Goal: Task Accomplishment & Management: Manage account settings

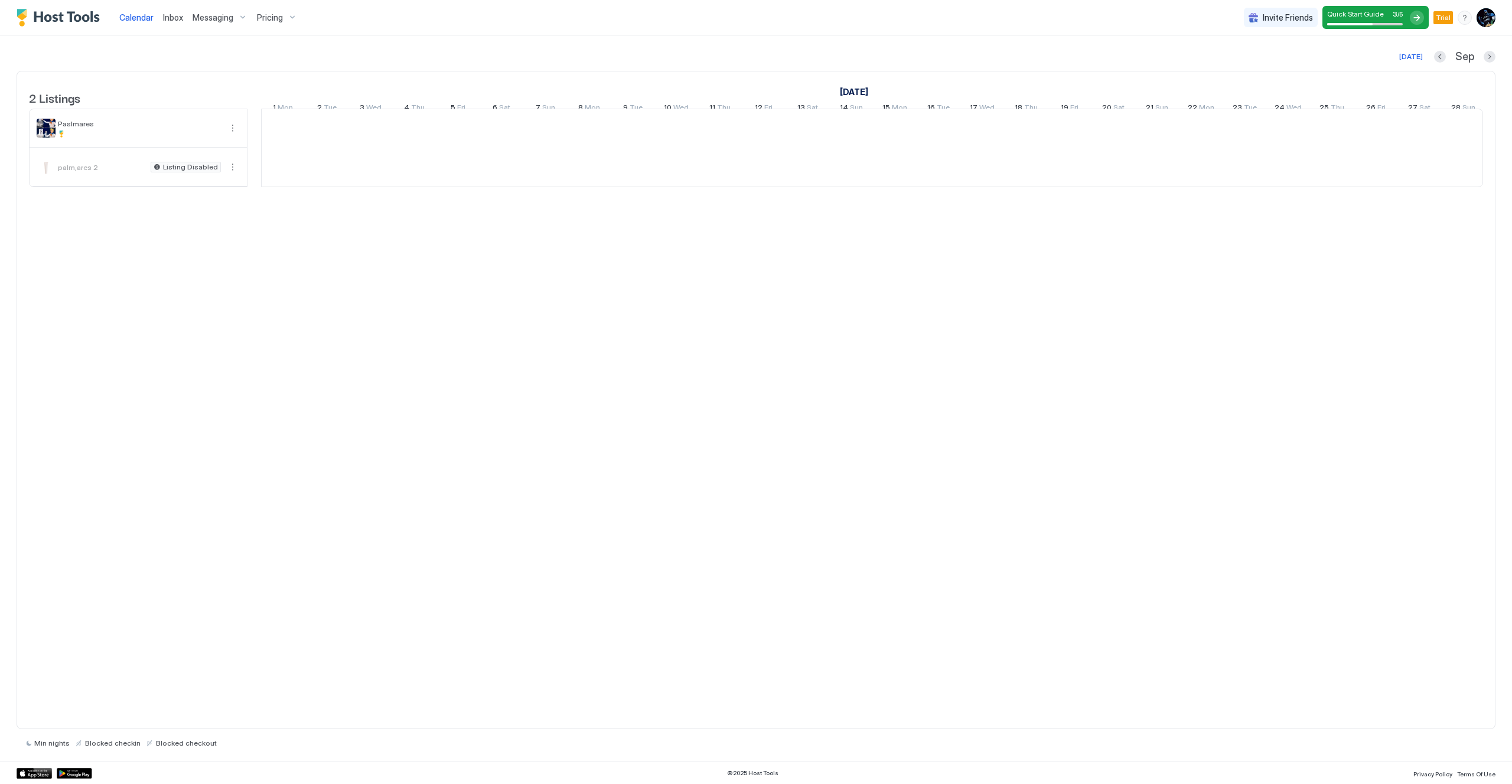
scroll to position [0, 656]
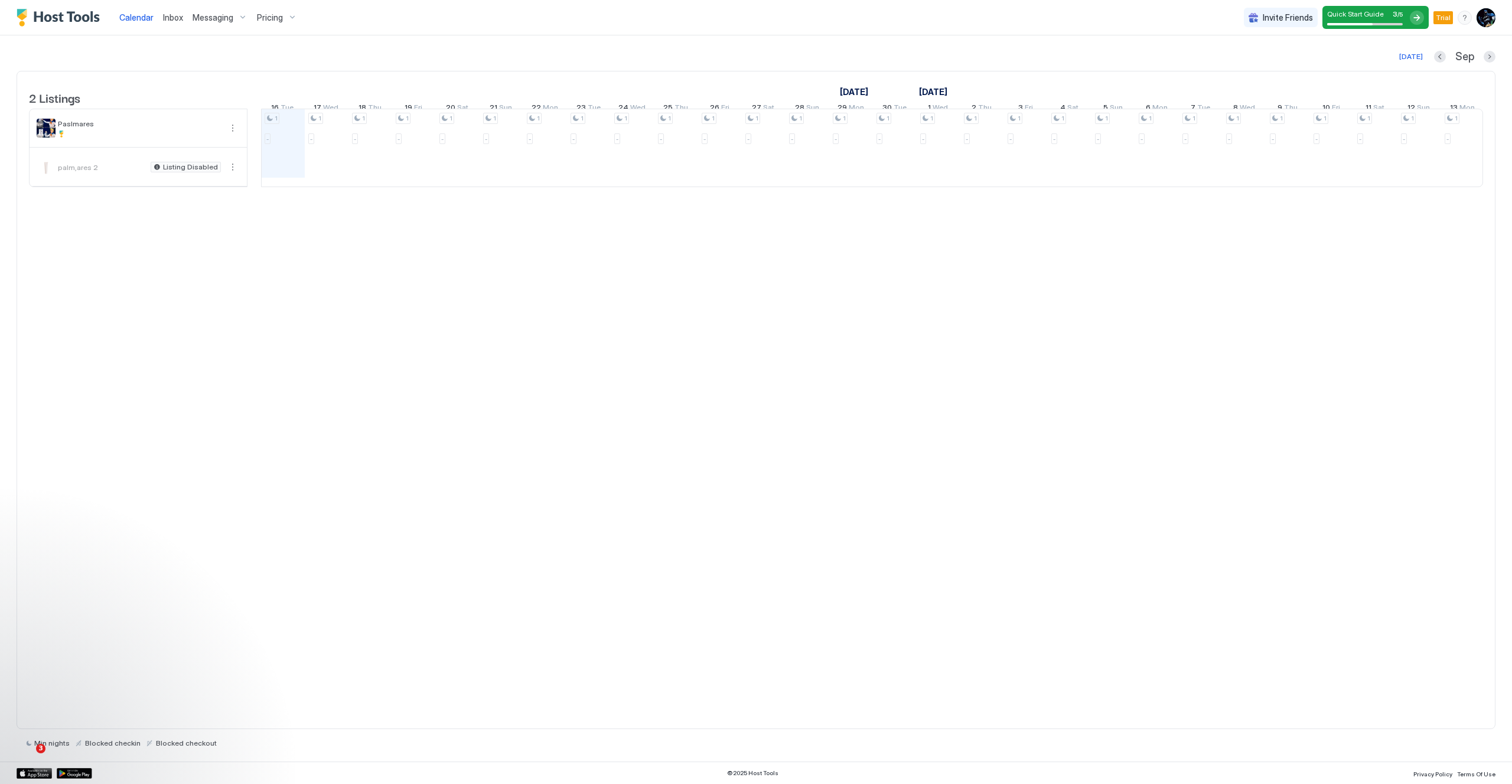
click at [1482, 20] on img "User profile" at bounding box center [1486, 18] width 19 height 19
click at [1402, 63] on div "Settings" at bounding box center [1420, 66] width 150 height 20
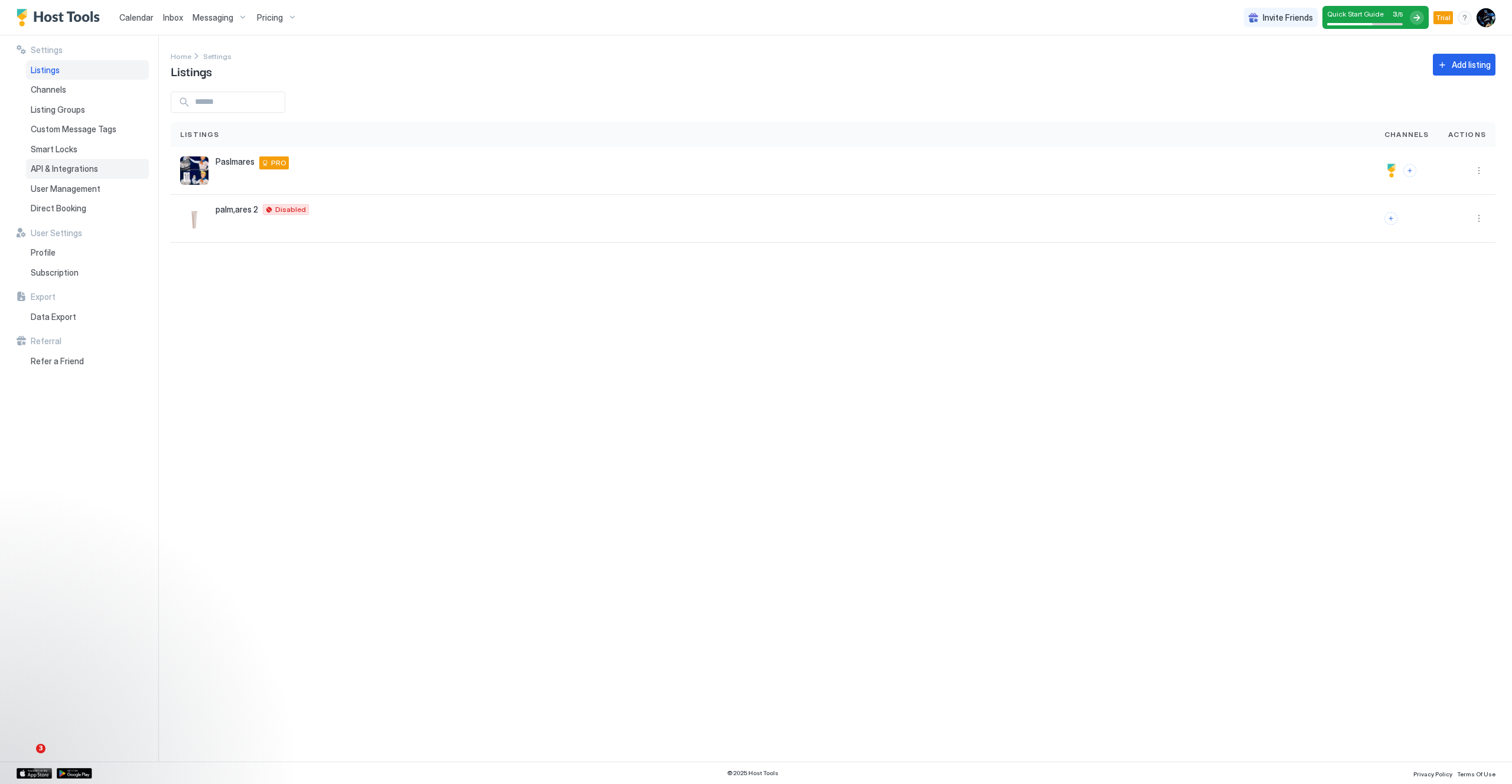
click at [89, 167] on span "API & Integrations" at bounding box center [64, 169] width 68 height 11
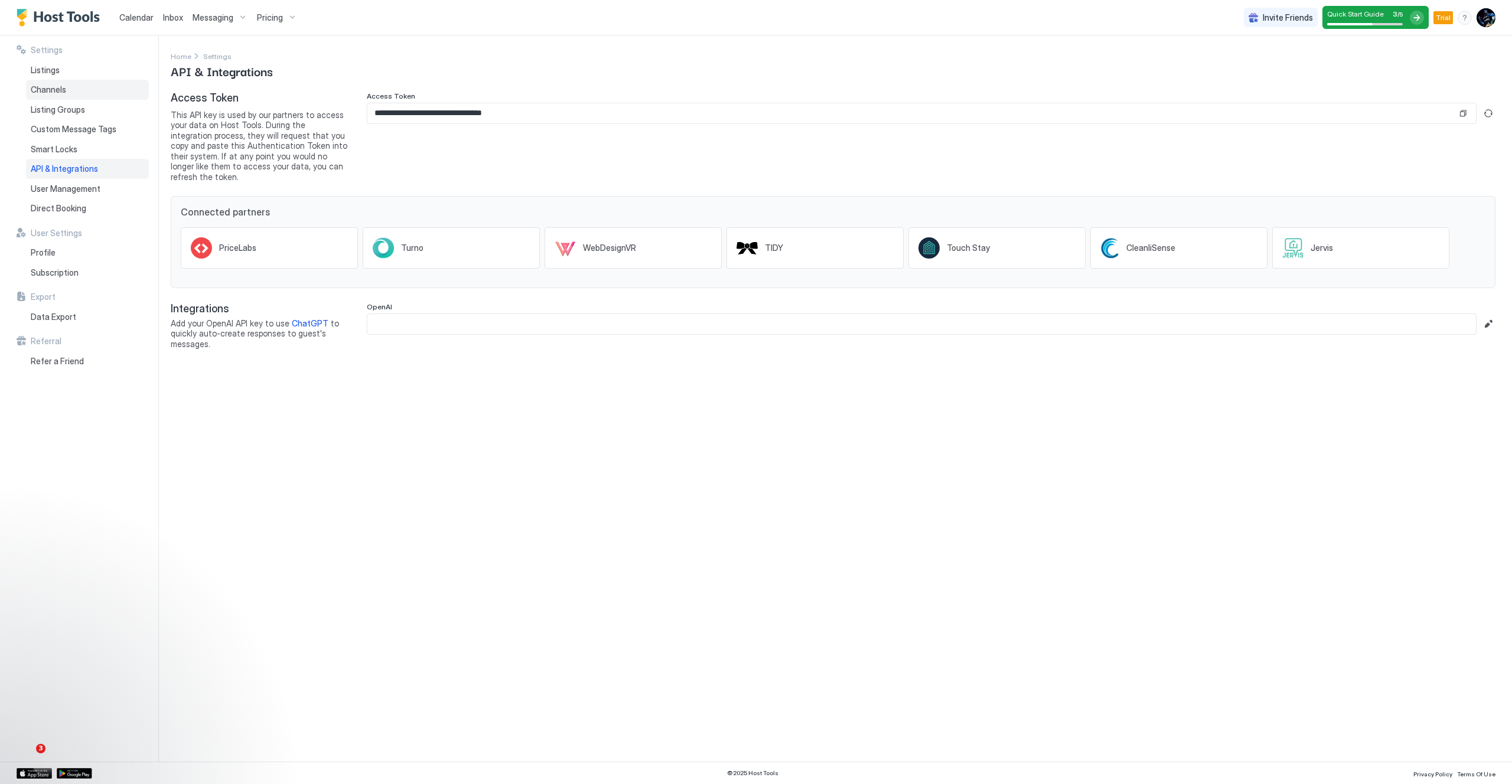
click at [78, 91] on div "Channels" at bounding box center [87, 89] width 123 height 20
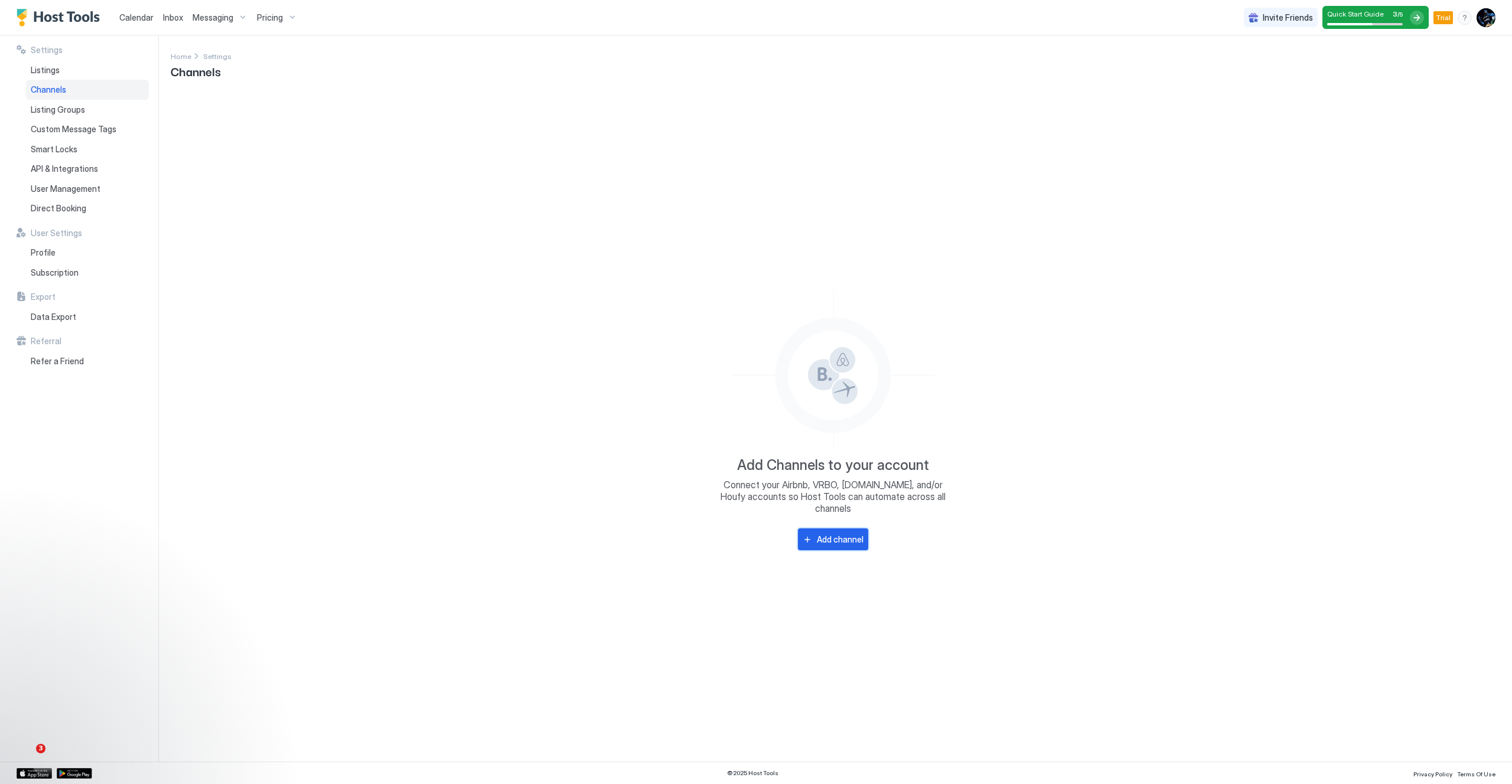
click at [831, 534] on div "Add channel" at bounding box center [840, 539] width 46 height 12
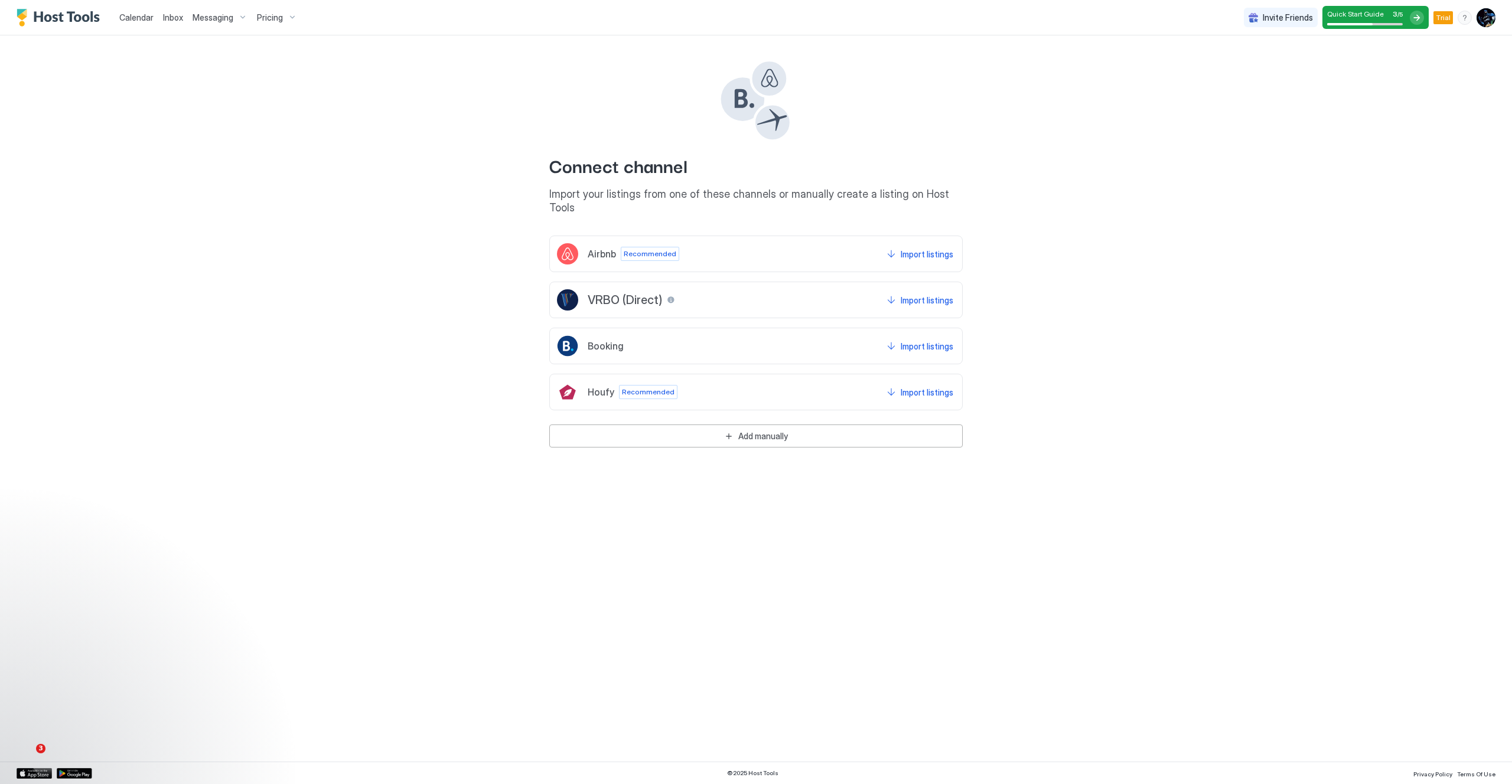
click at [1487, 18] on img "User profile" at bounding box center [1486, 18] width 19 height 19
click at [1400, 65] on div "Settings" at bounding box center [1420, 66] width 150 height 20
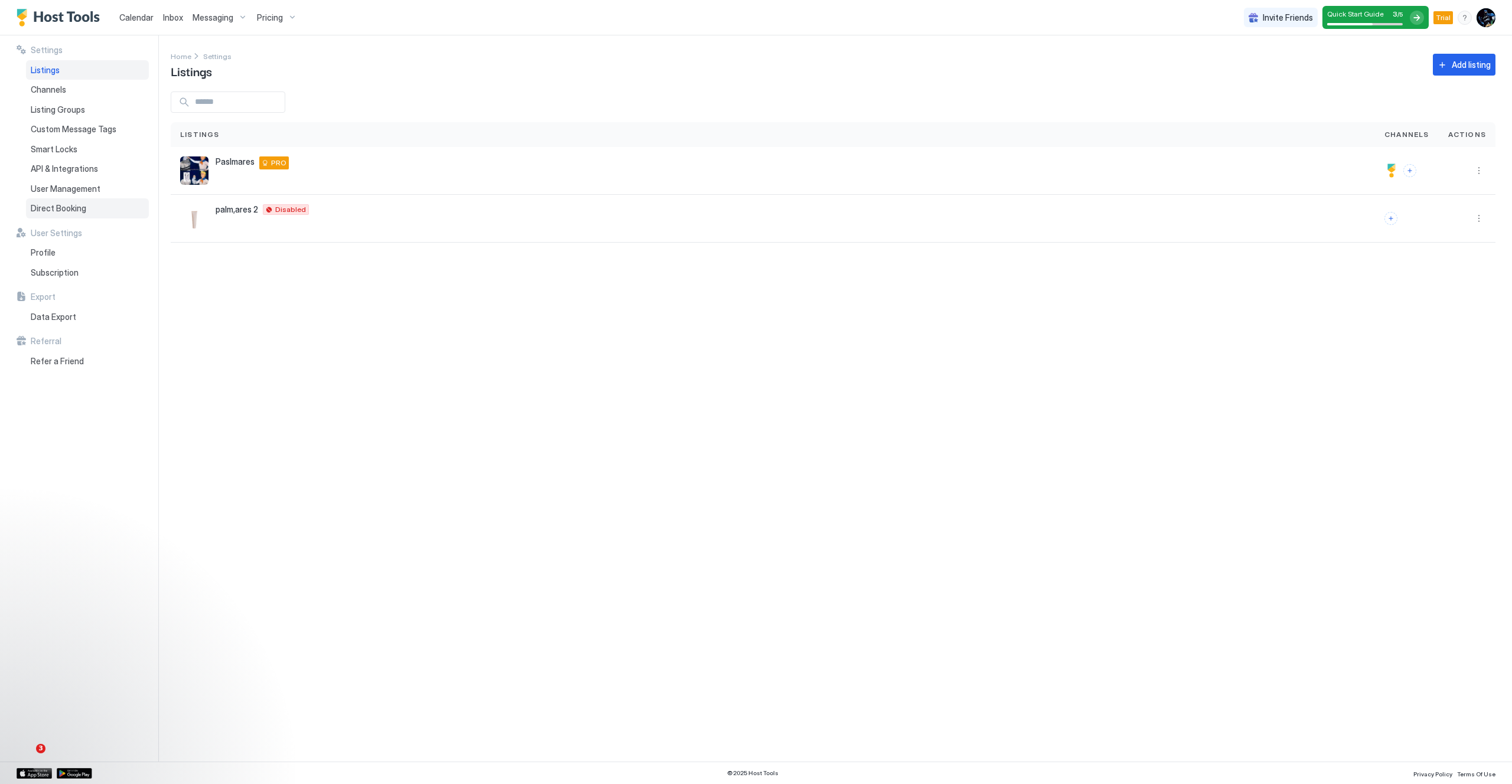
click at [70, 209] on span "Direct Booking" at bounding box center [58, 209] width 55 height 11
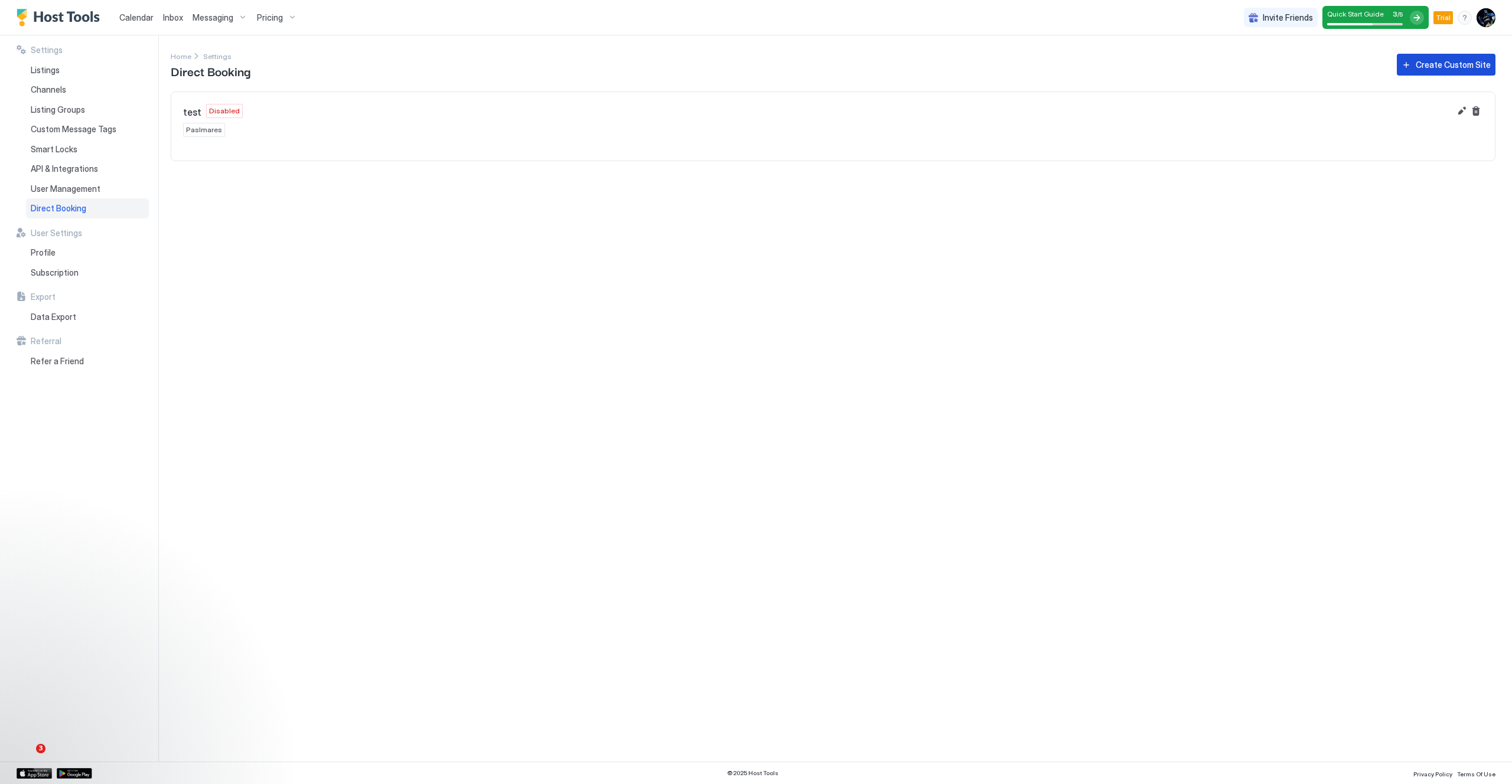
click at [1464, 67] on div "Create Custom Site" at bounding box center [1453, 65] width 75 height 12
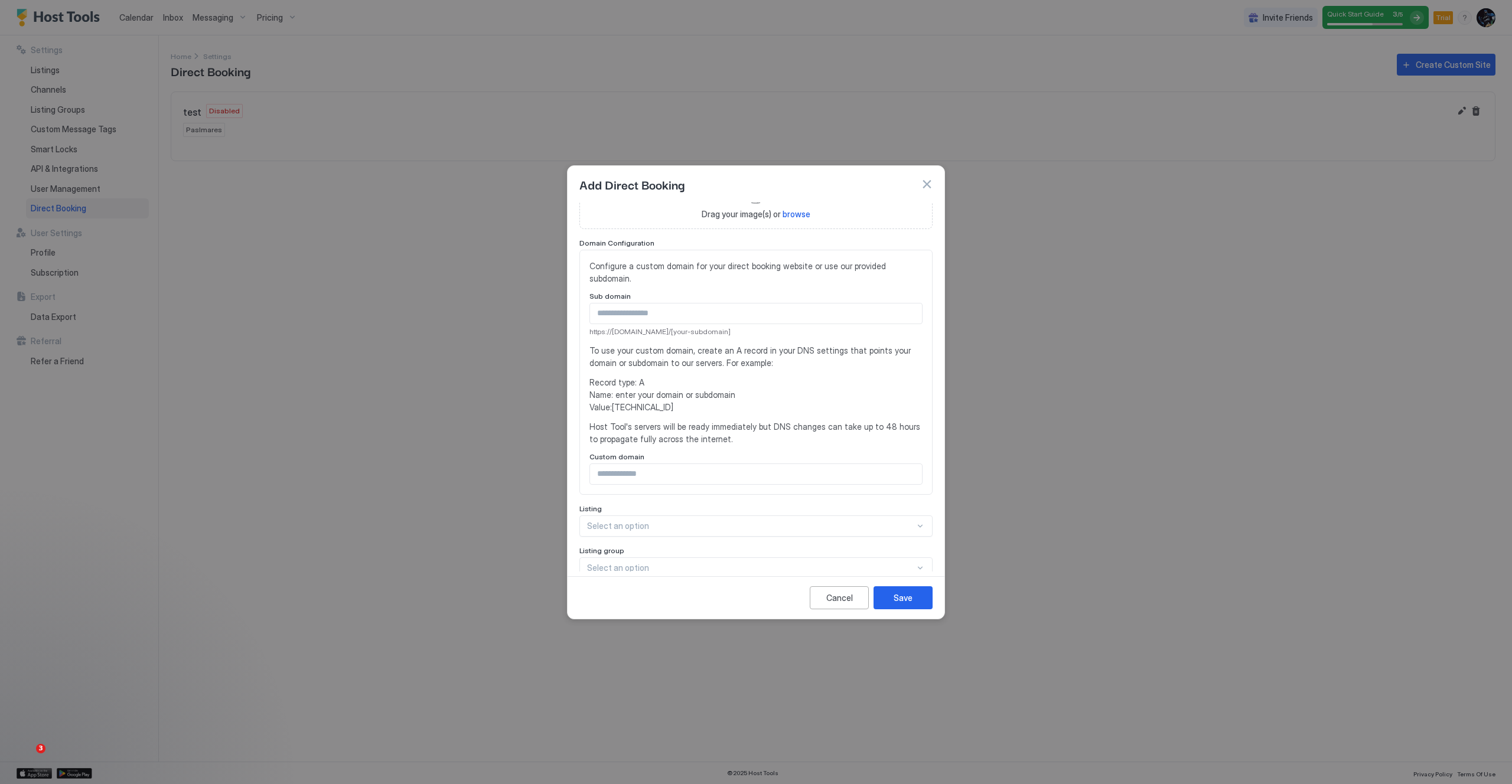
scroll to position [232, 0]
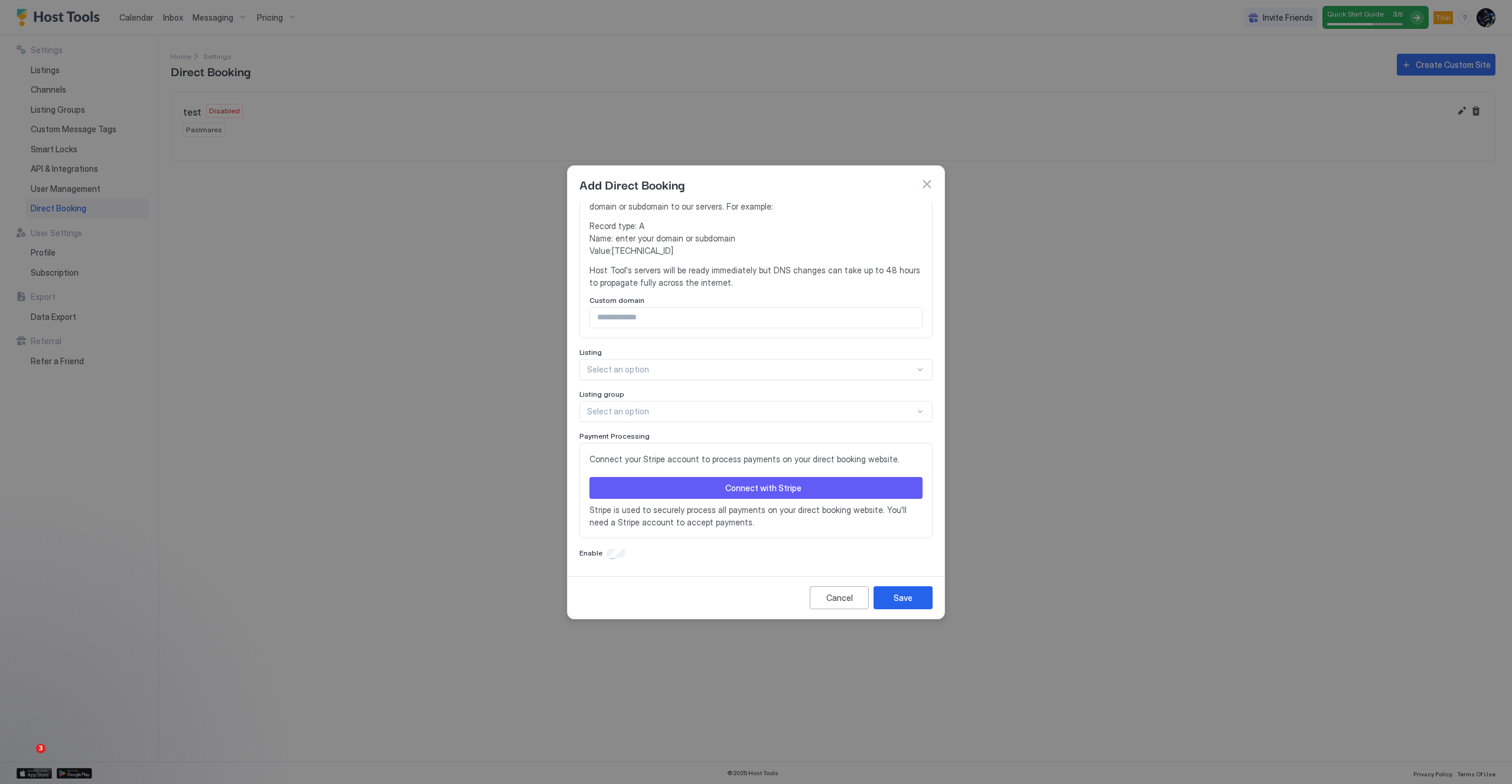
click at [923, 184] on button "button" at bounding box center [926, 184] width 12 height 12
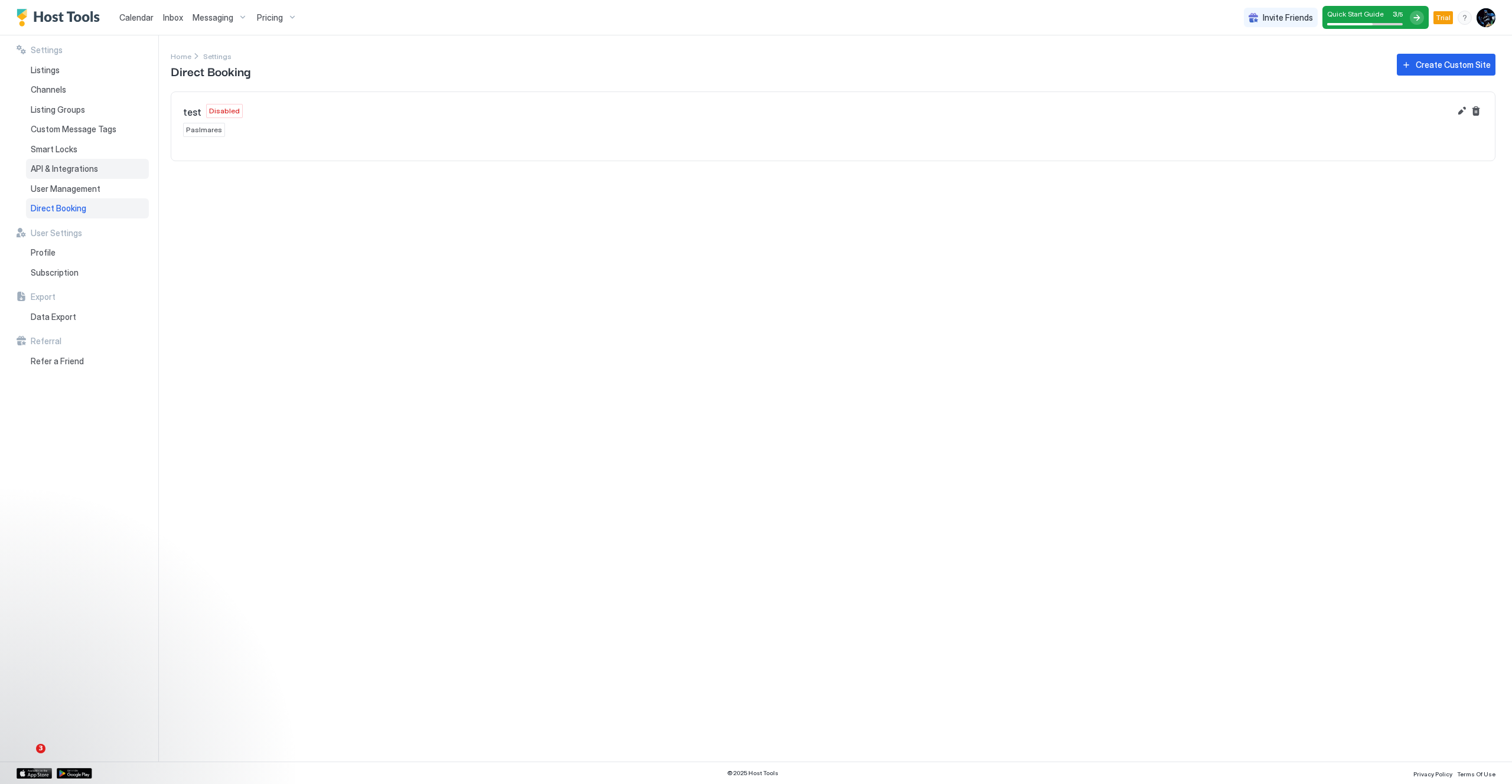
click at [73, 168] on span "API & Integrations" at bounding box center [64, 169] width 68 height 11
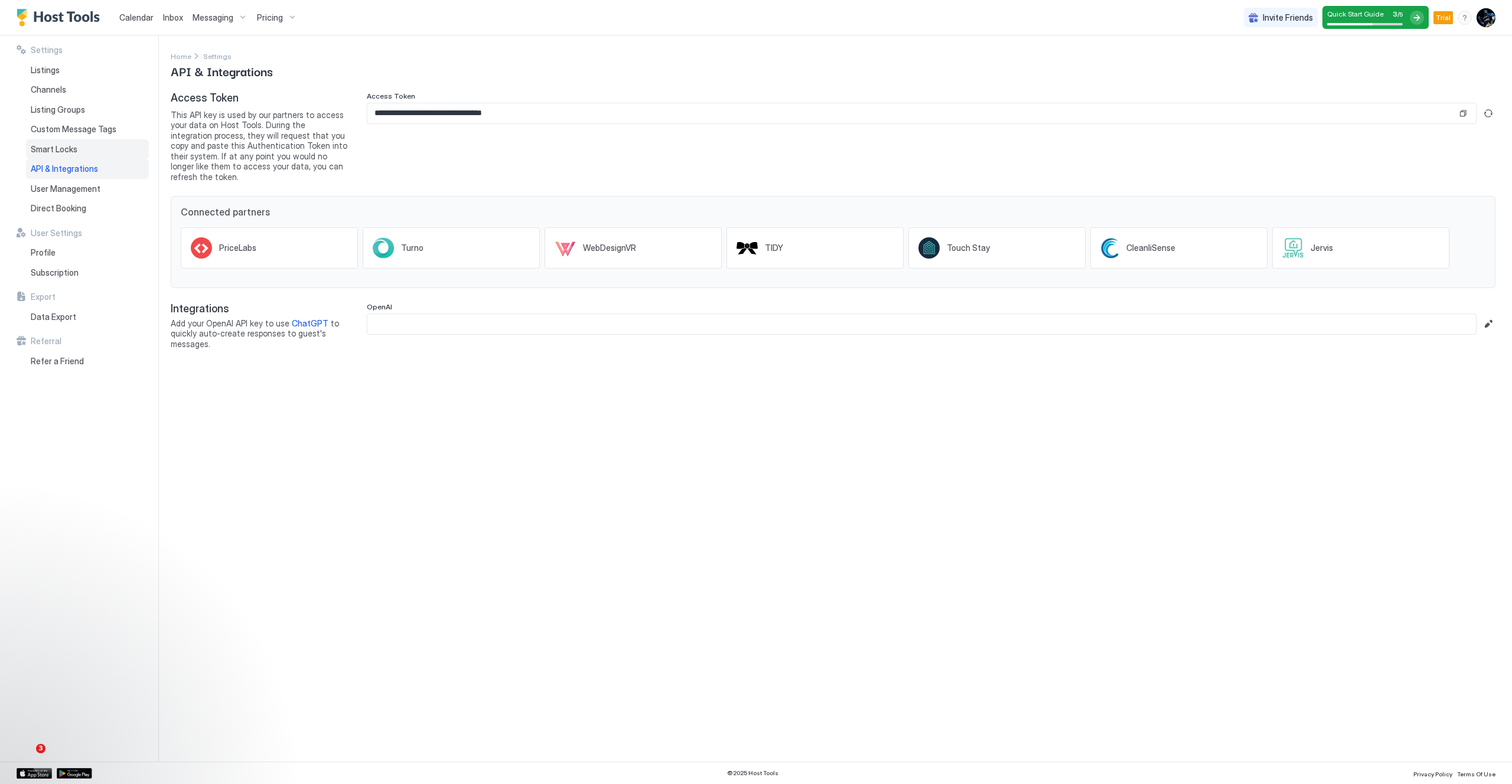
click at [76, 150] on span "Smart Locks" at bounding box center [54, 149] width 46 height 11
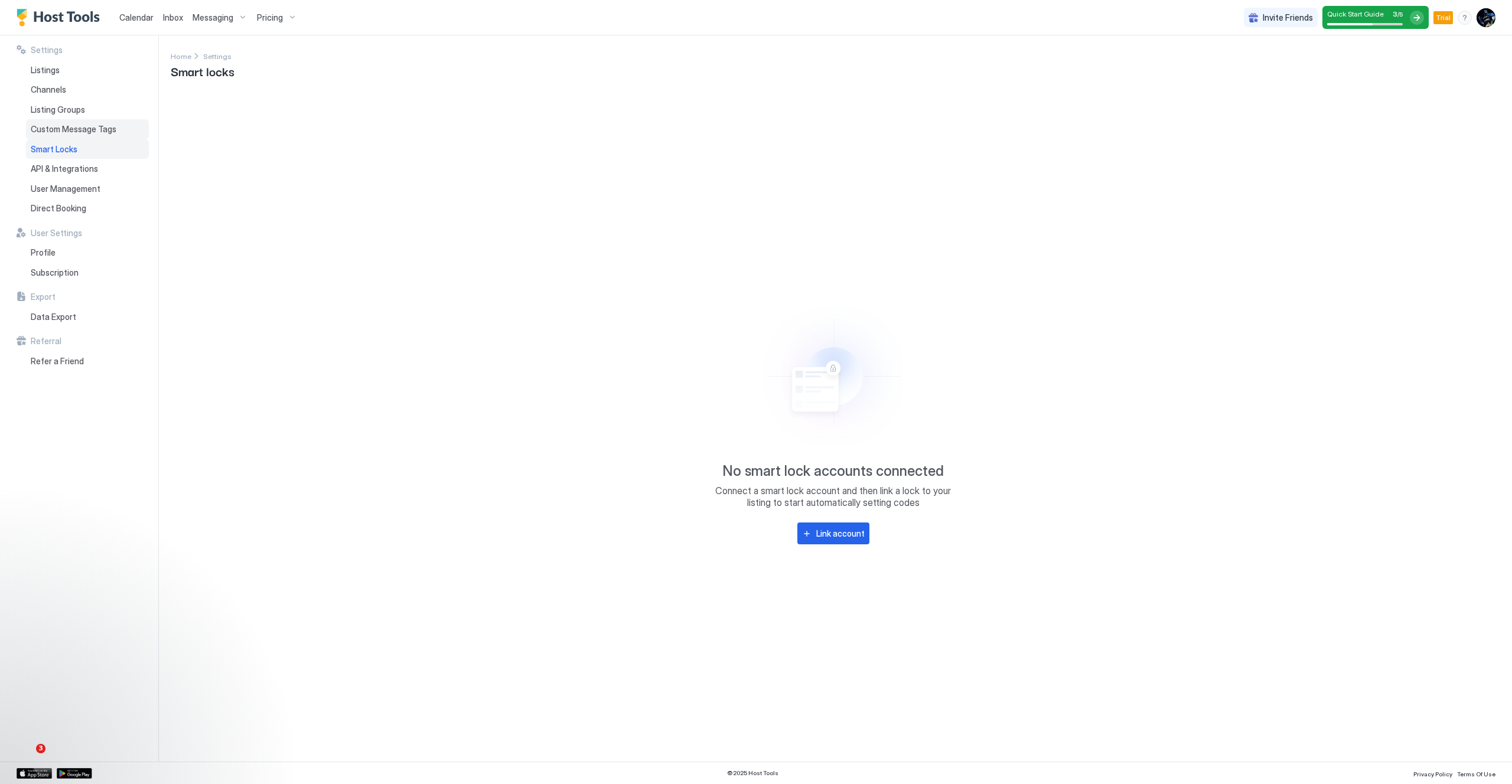
click at [83, 137] on div "Custom Message Tags" at bounding box center [87, 129] width 123 height 20
click at [71, 112] on span "Listing Groups" at bounding box center [58, 110] width 55 height 11
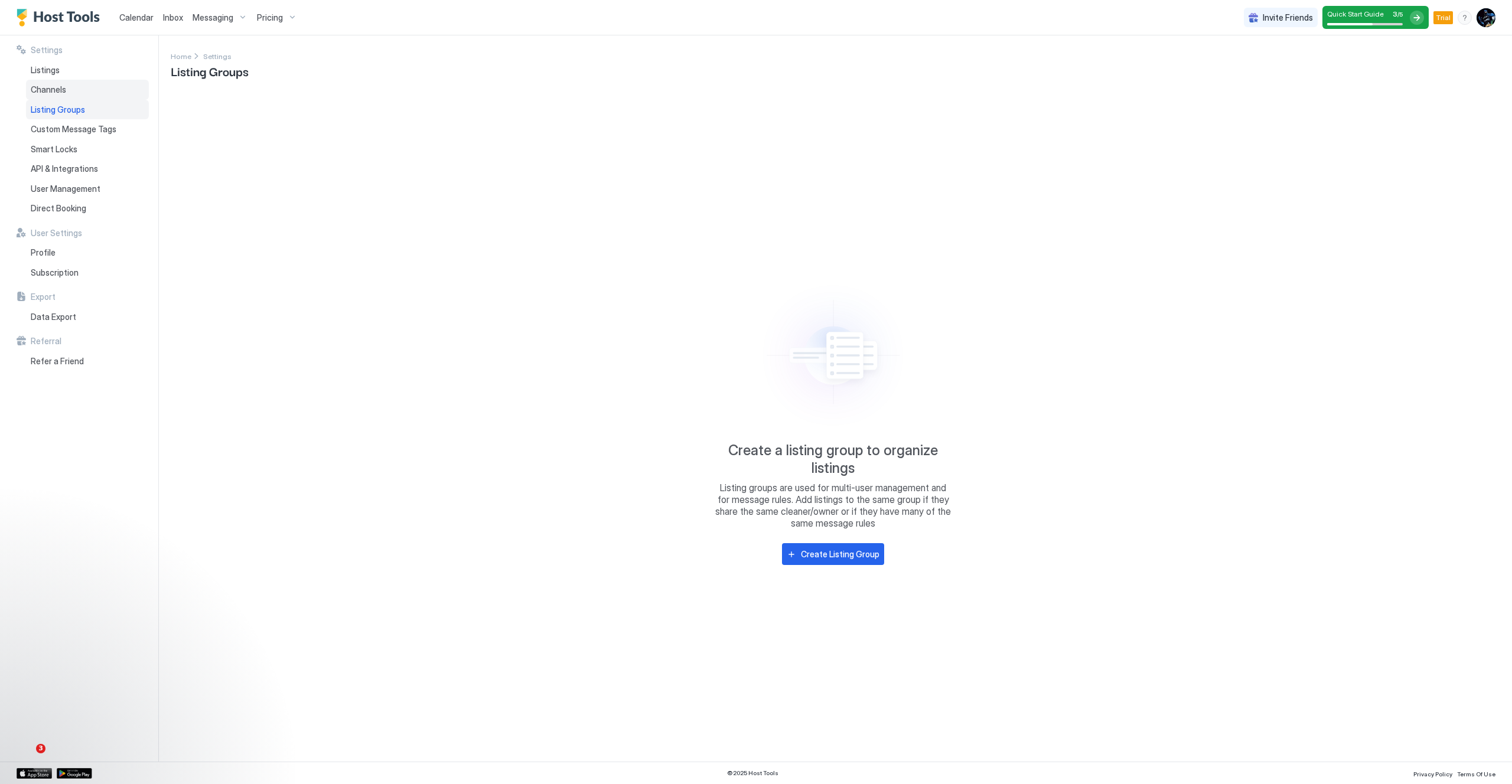
click at [68, 93] on div "Channels" at bounding box center [87, 89] width 123 height 20
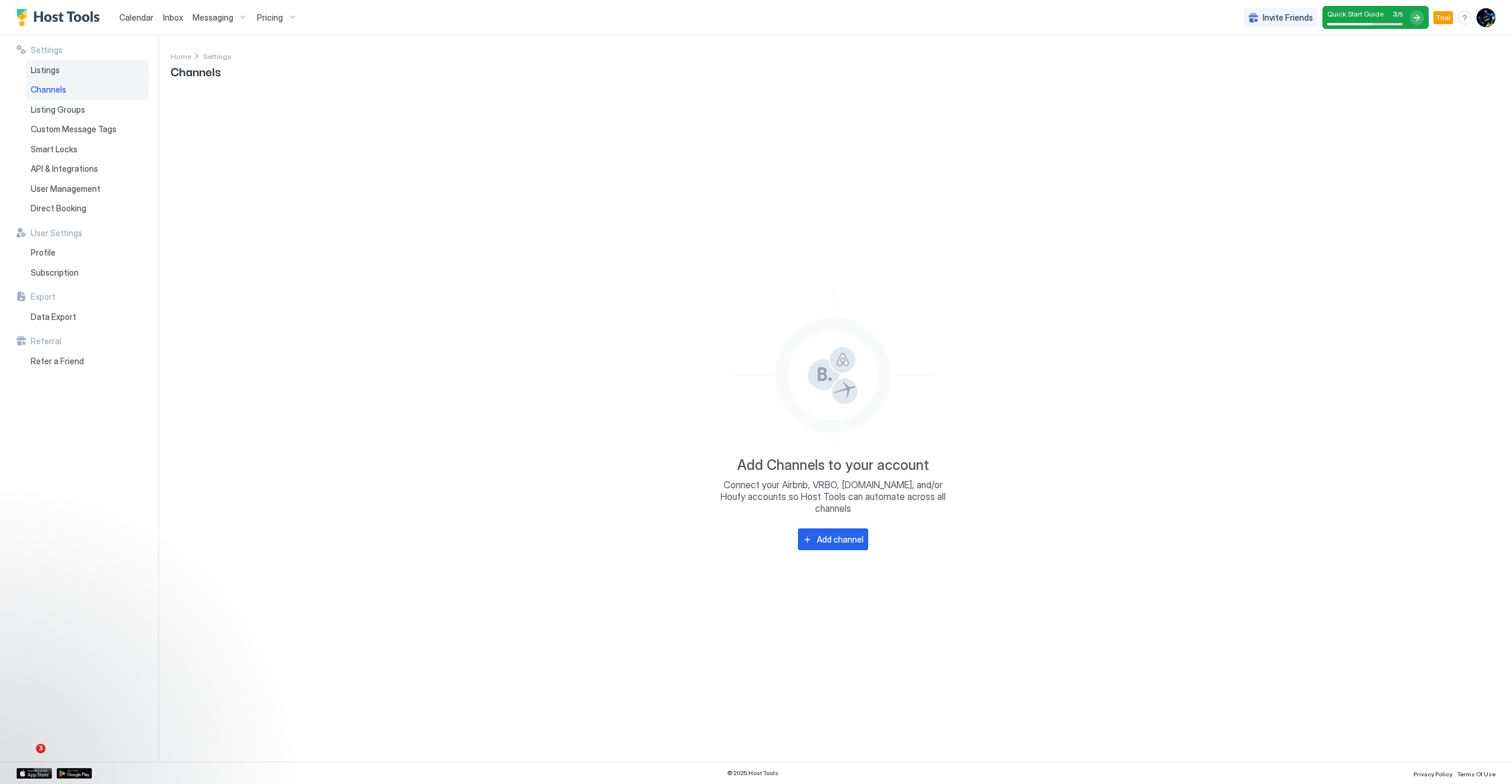
click at [73, 72] on div "Listings" at bounding box center [87, 70] width 123 height 20
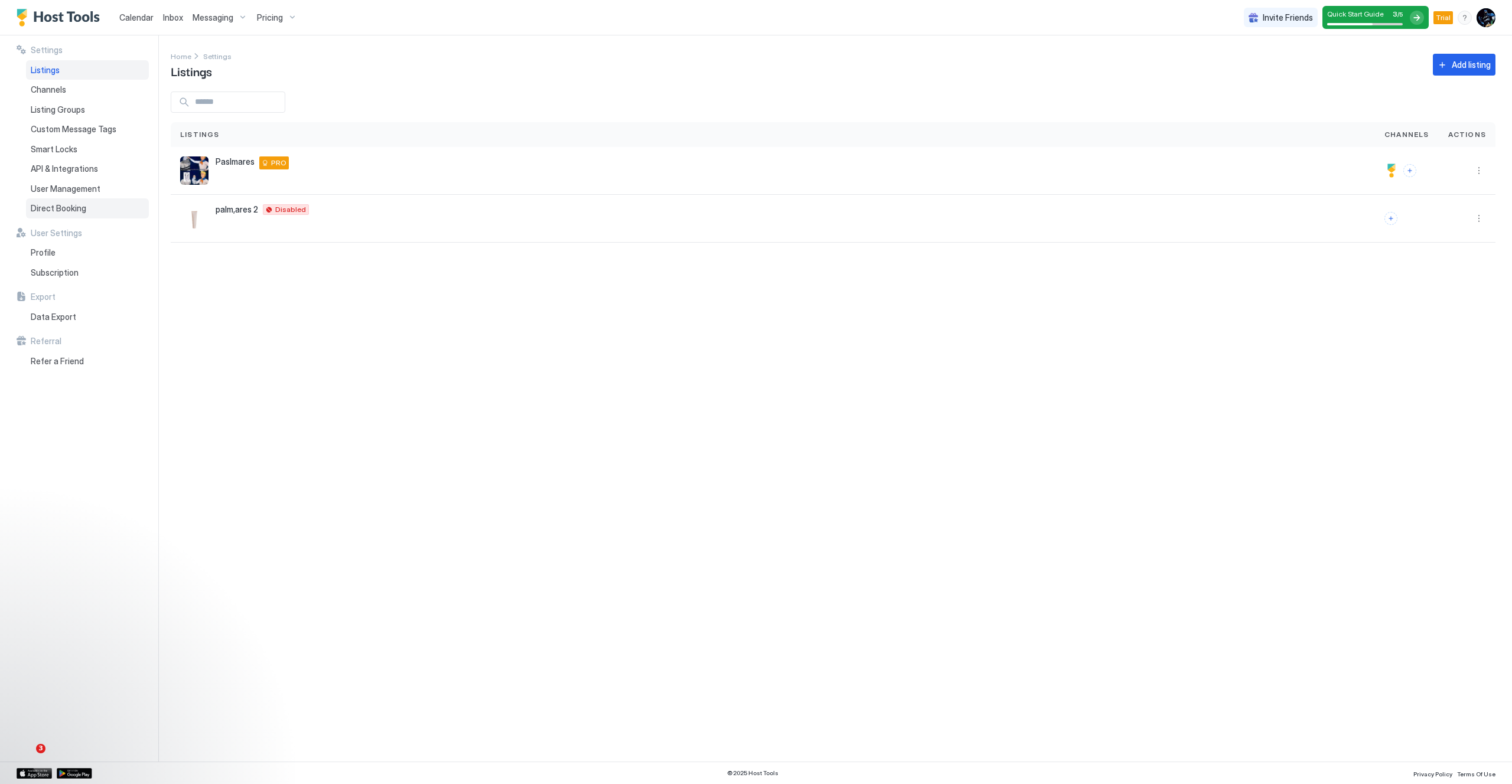
click at [64, 207] on span "Direct Booking" at bounding box center [58, 209] width 55 height 11
click at [285, 23] on div "Pricing" at bounding box center [277, 17] width 50 height 20
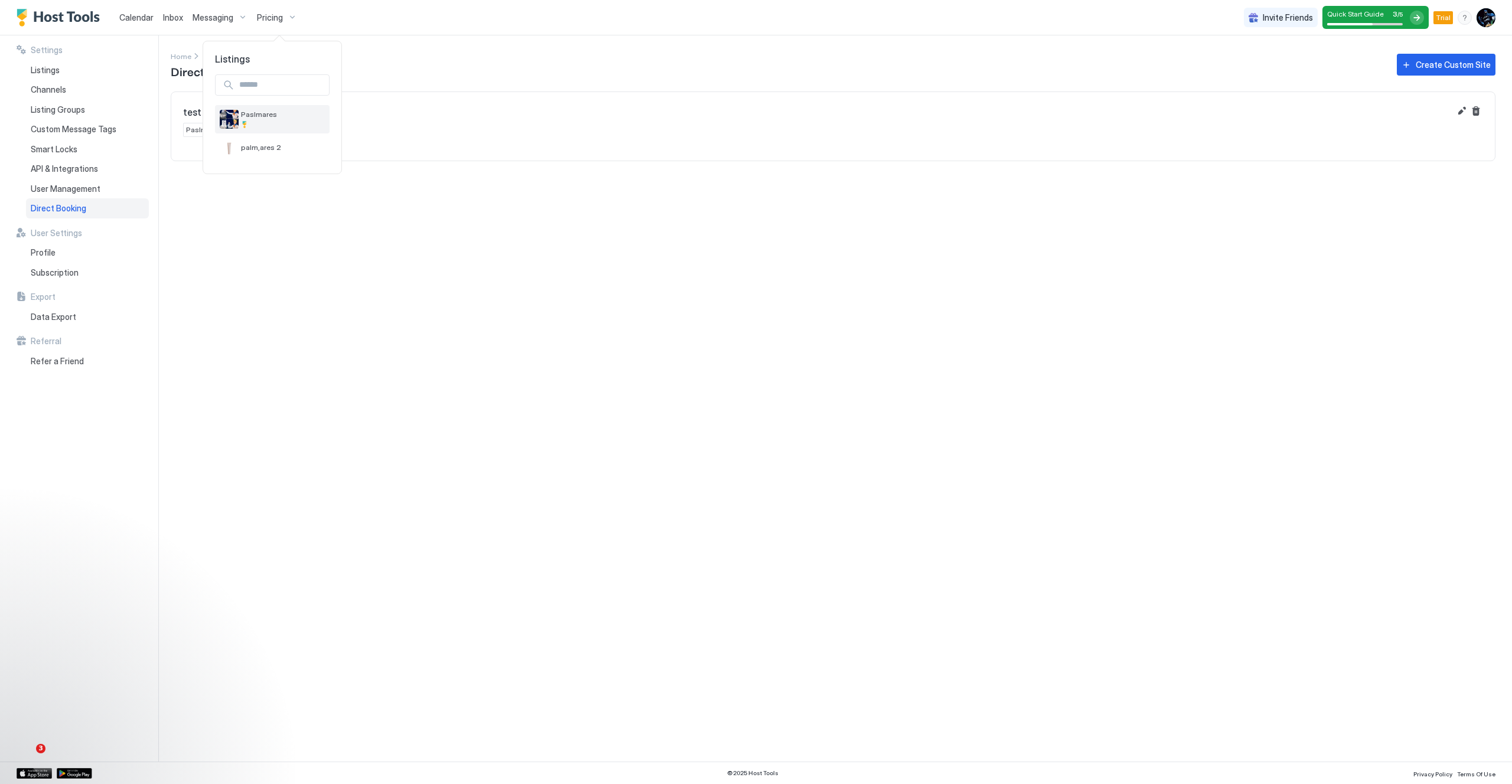
click at [277, 121] on div at bounding box center [282, 125] width 84 height 7
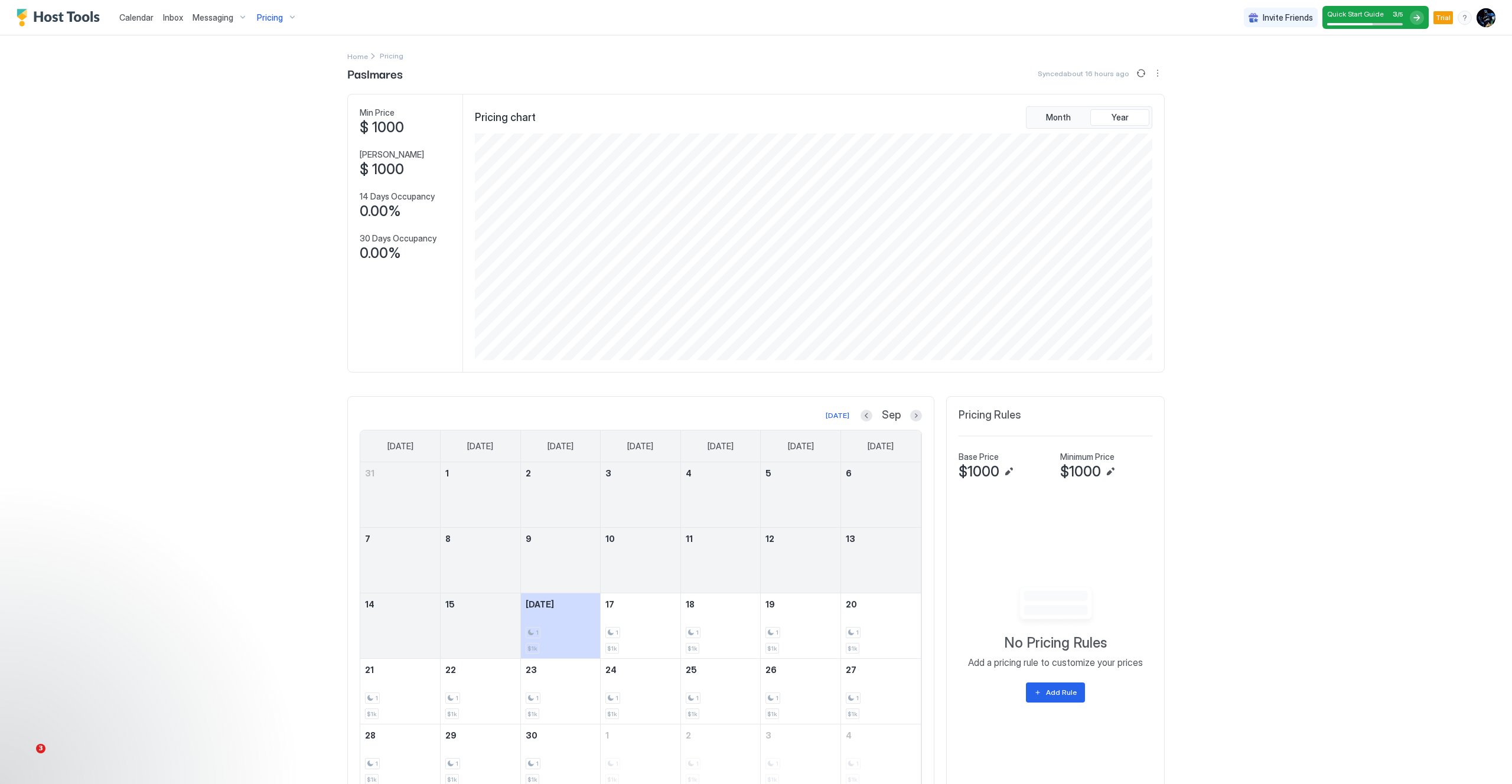
scroll to position [52, 0]
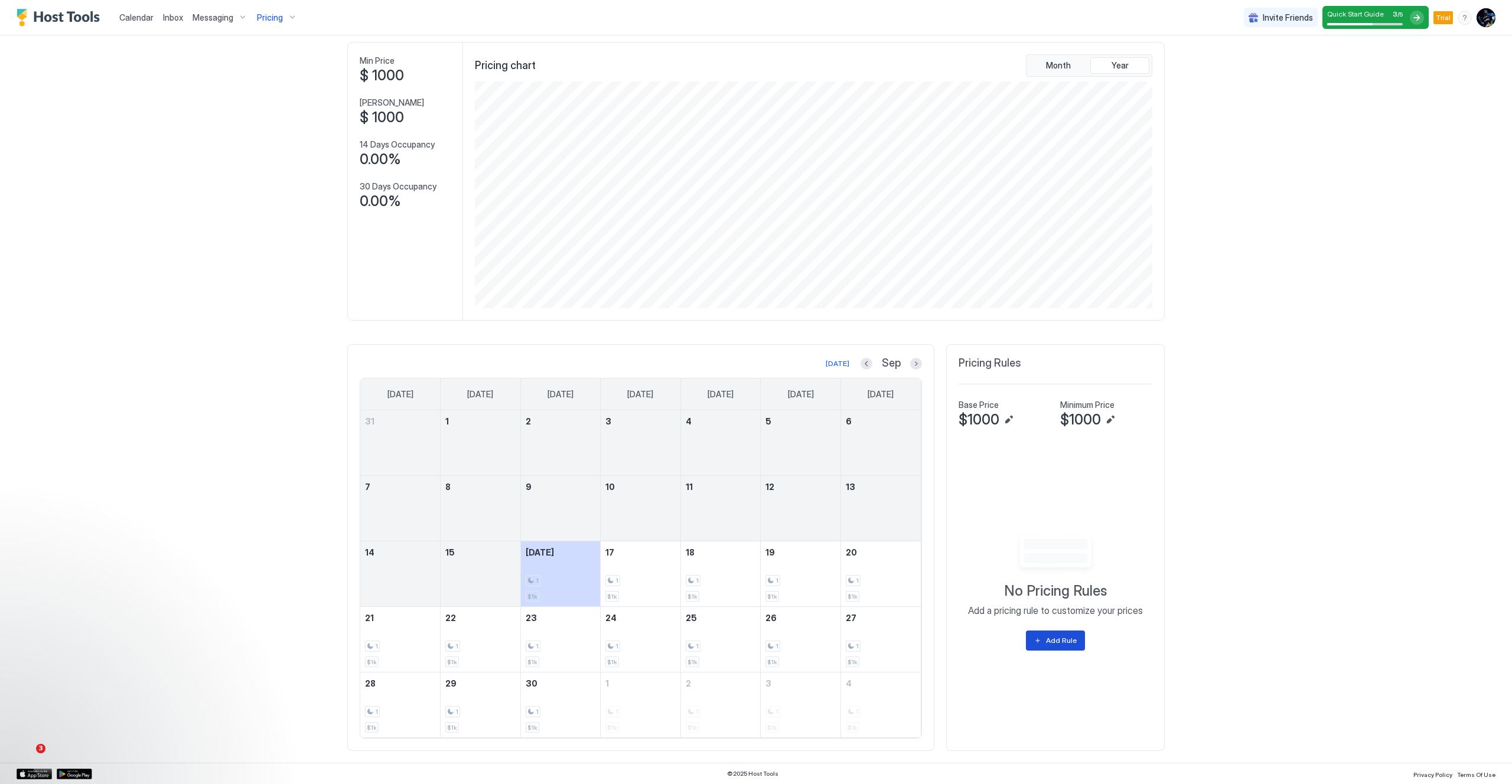
click at [1065, 637] on div "Add Rule" at bounding box center [1061, 641] width 31 height 11
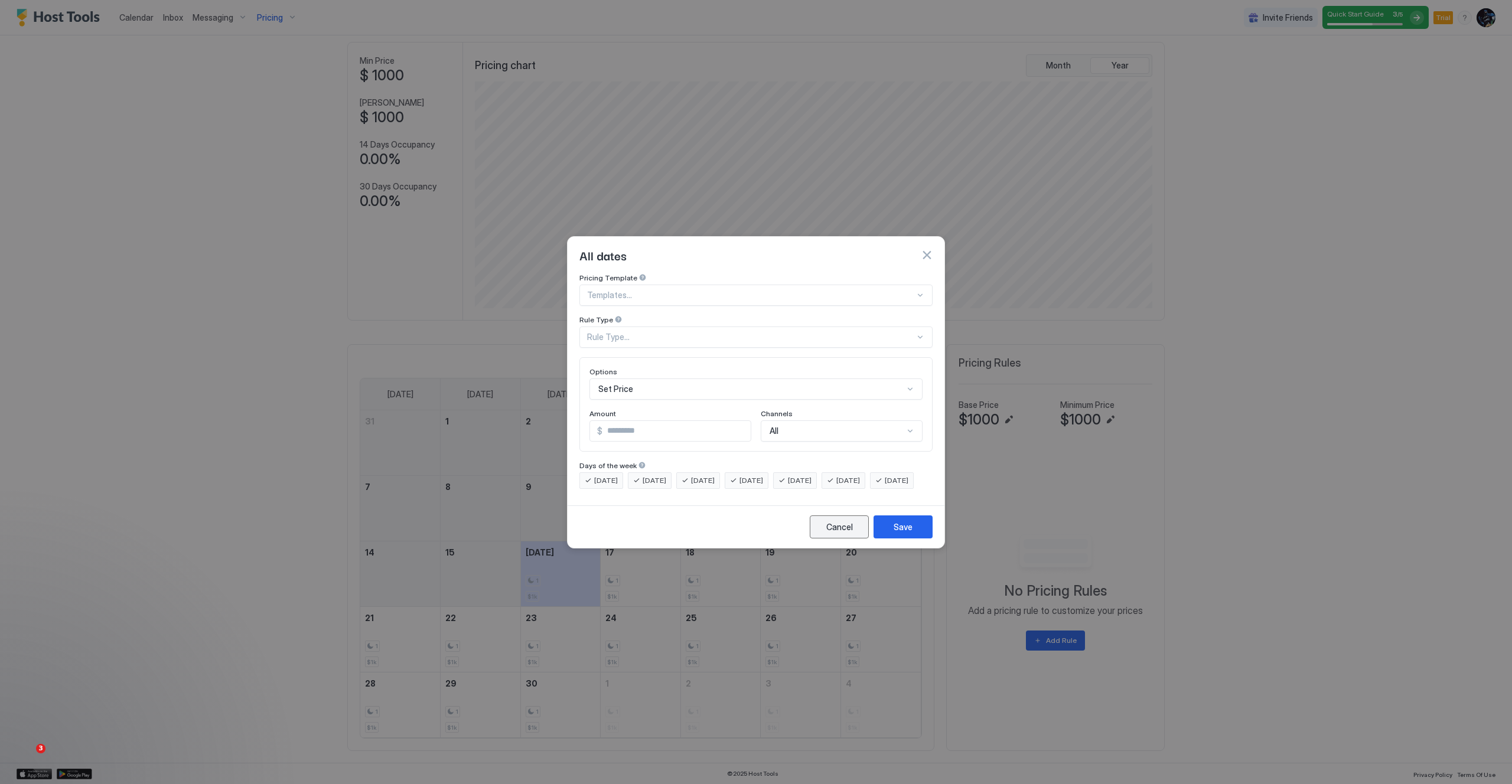
click at [827, 532] on div "Cancel" at bounding box center [840, 527] width 27 height 12
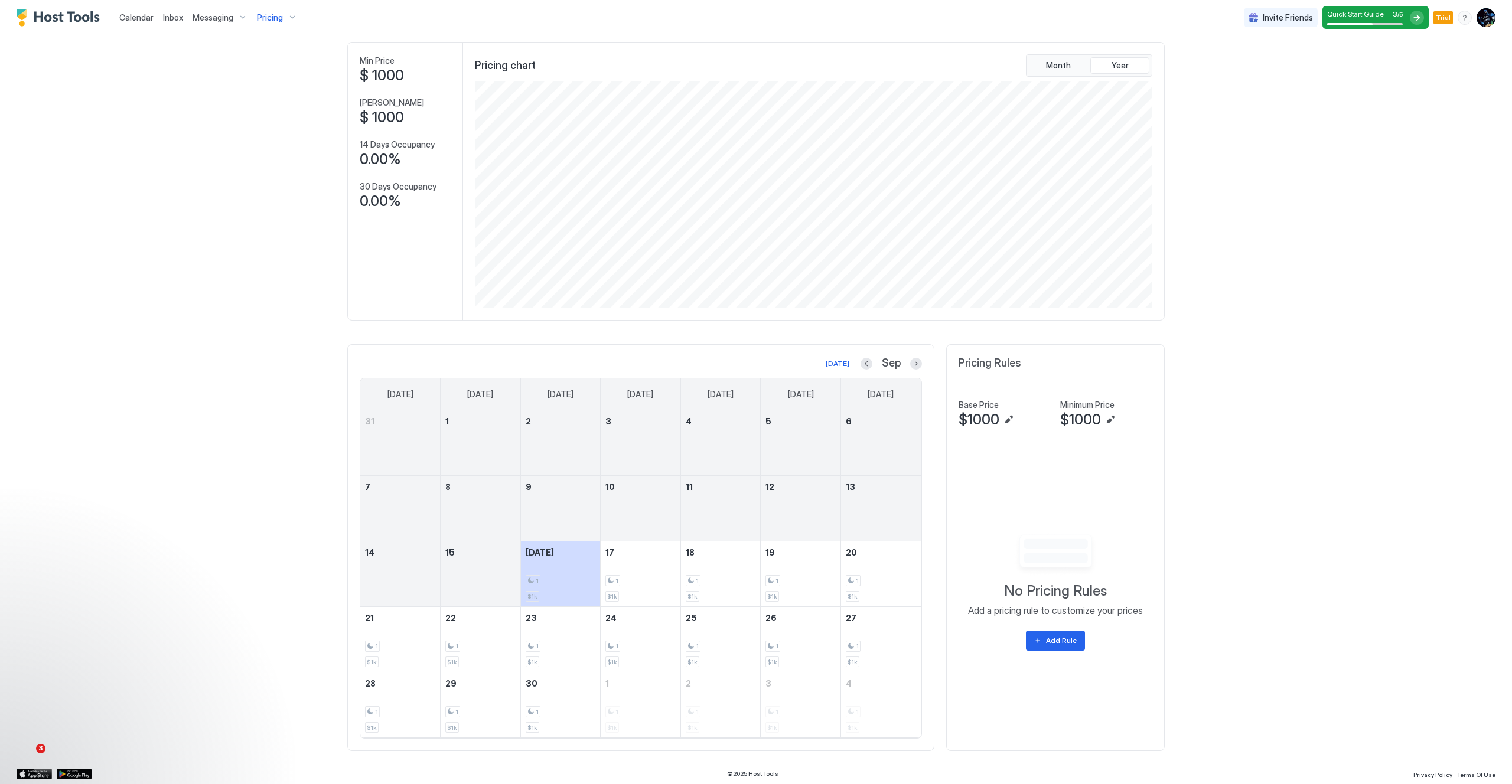
scroll to position [0, 0]
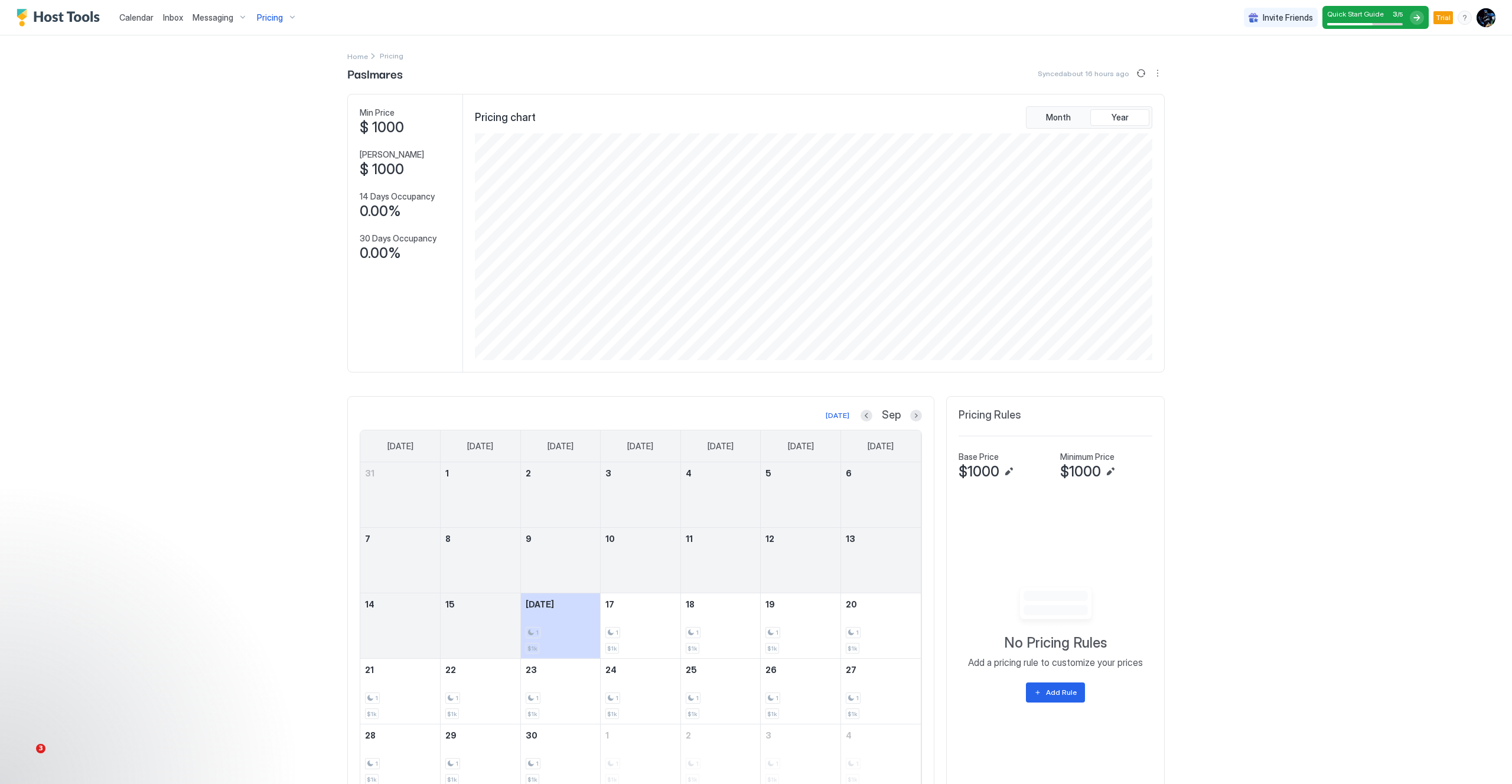
click at [269, 22] on span "Pricing" at bounding box center [270, 18] width 26 height 11
click at [221, 20] on div at bounding box center [756, 392] width 1512 height 784
click at [218, 16] on span "Messaging" at bounding box center [213, 18] width 41 height 11
click at [171, 17] on div at bounding box center [756, 392] width 1512 height 784
click at [142, 21] on span "Calendar" at bounding box center [136, 17] width 34 height 10
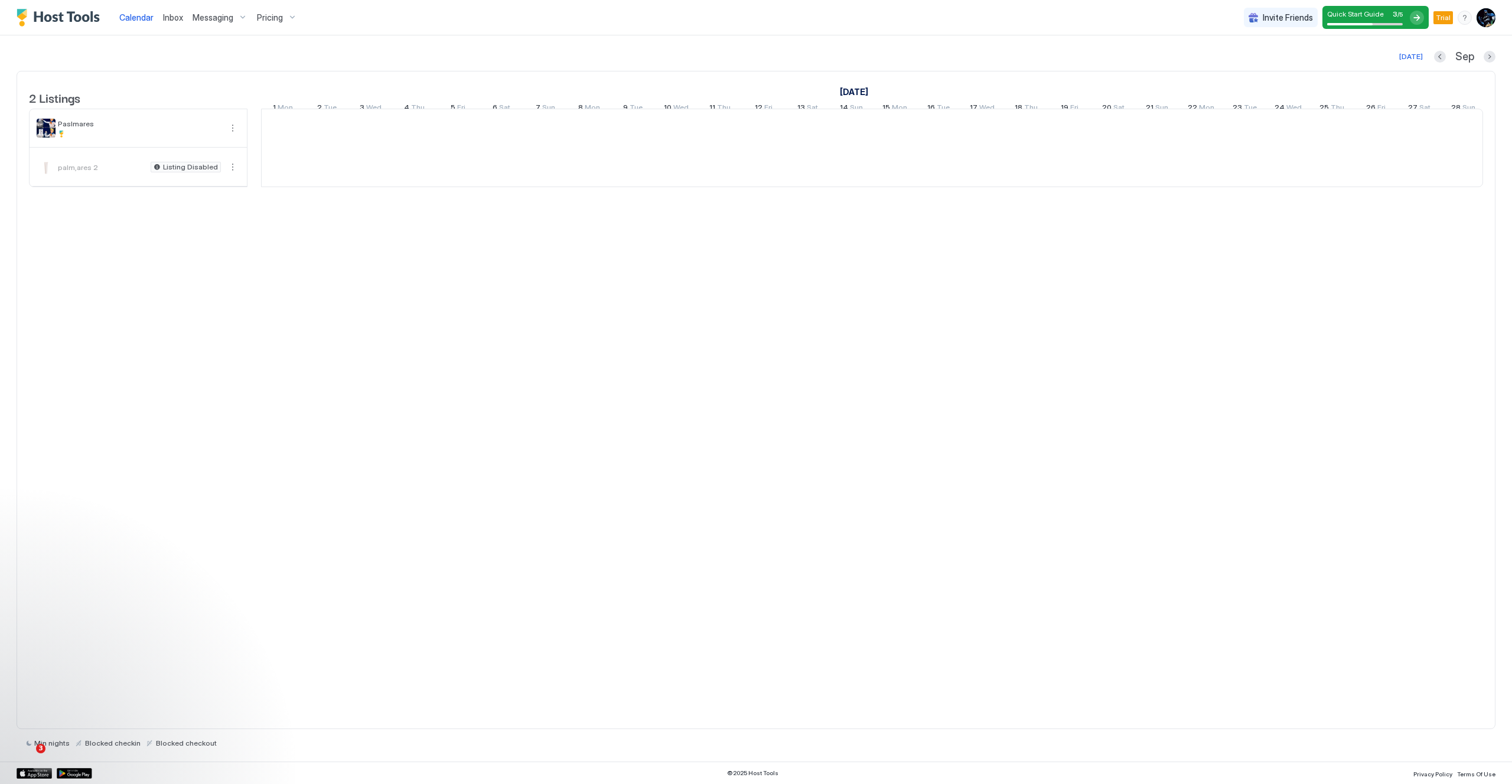
scroll to position [0, 656]
click at [234, 174] on button "More options" at bounding box center [233, 167] width 14 height 14
click at [898, 352] on div at bounding box center [756, 392] width 1512 height 784
